Goal: Information Seeking & Learning: Learn about a topic

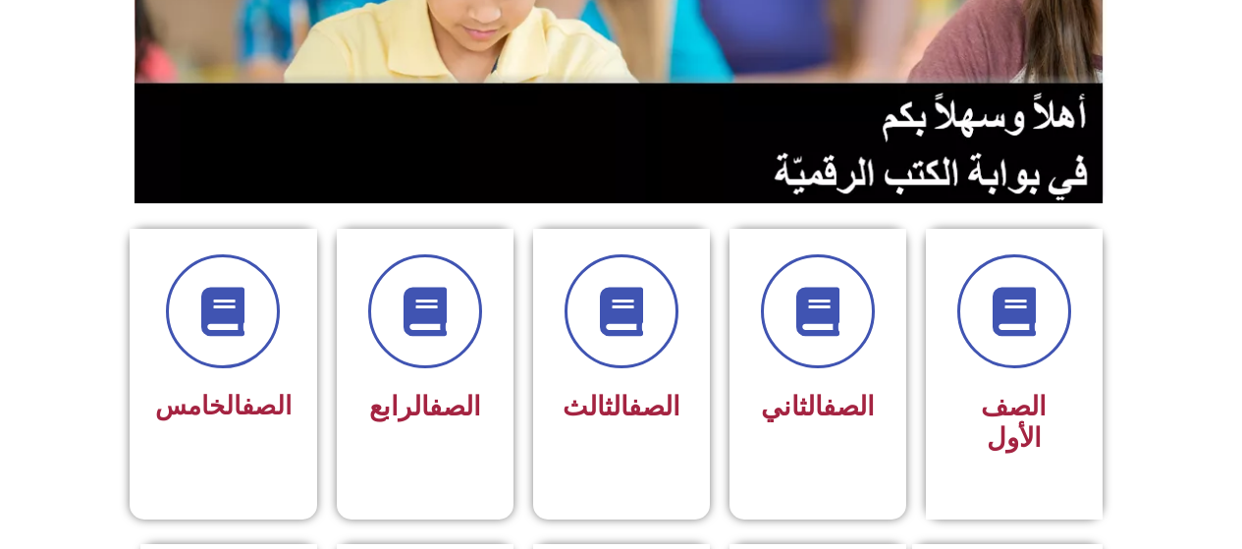
scroll to position [270, 0]
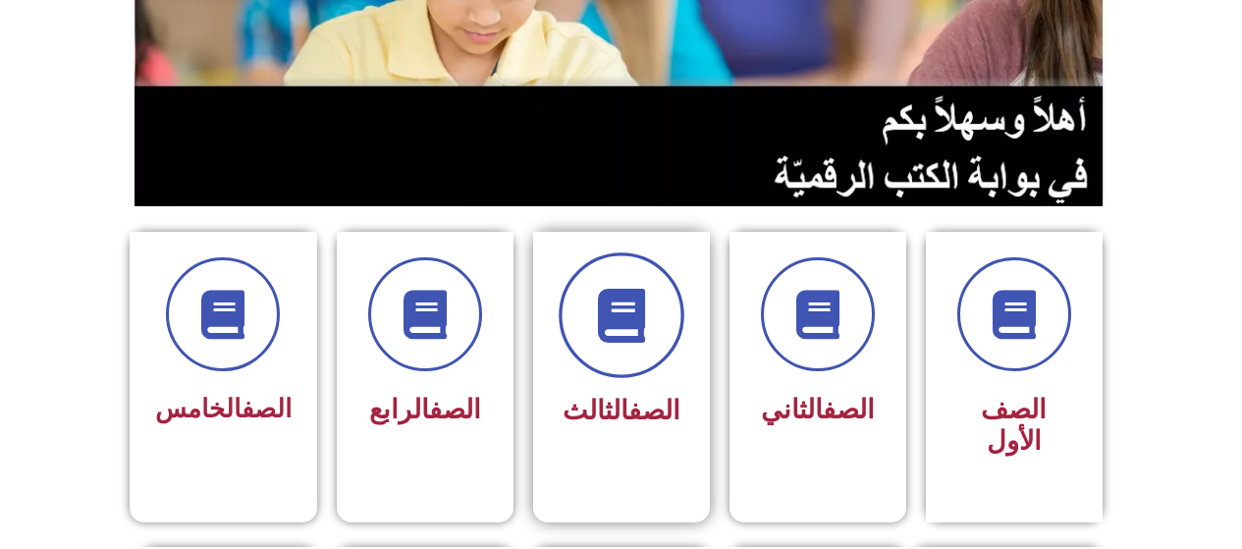
click at [648, 342] on span at bounding box center [621, 315] width 126 height 126
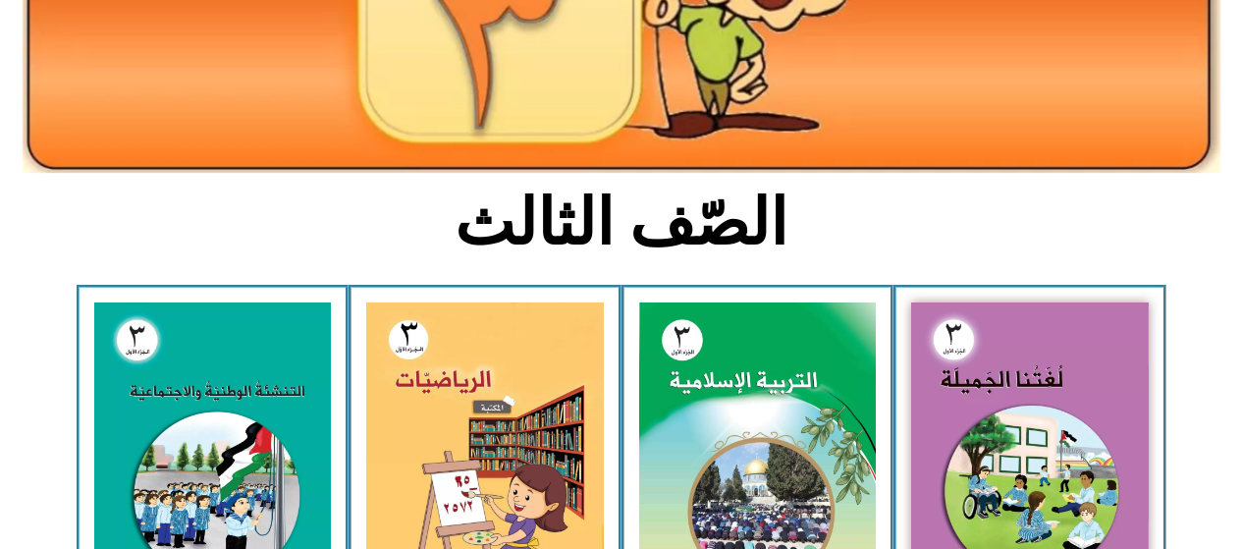
scroll to position [327, 0]
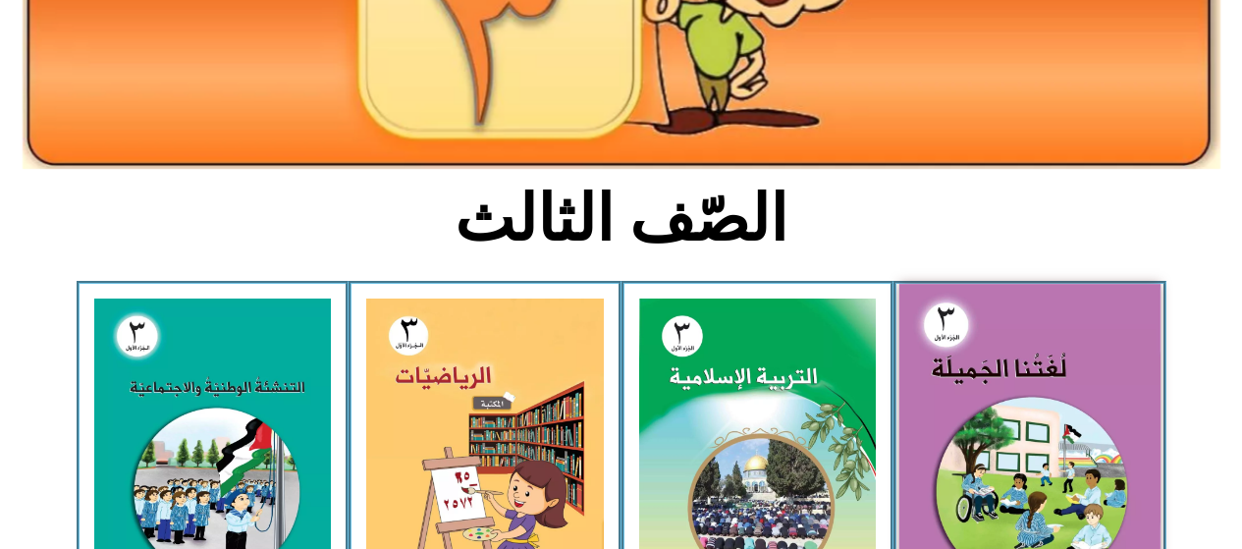
click at [1006, 397] on img at bounding box center [1029, 444] width 261 height 321
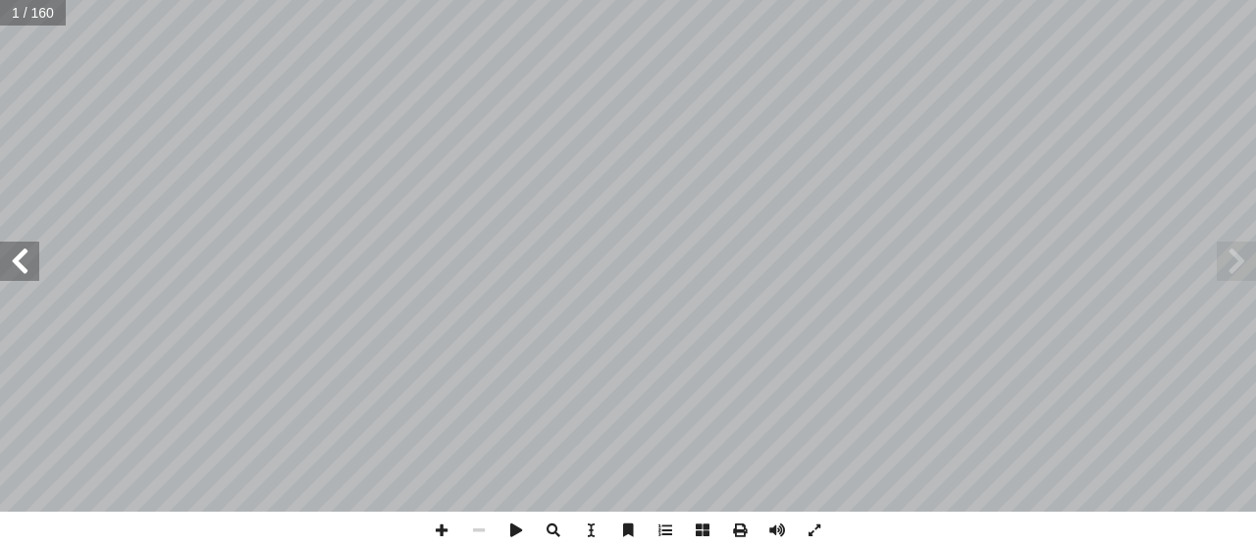
click at [22, 12] on input "text" at bounding box center [33, 13] width 66 height 26
type input "**"
